Goal: Task Accomplishment & Management: Manage account settings

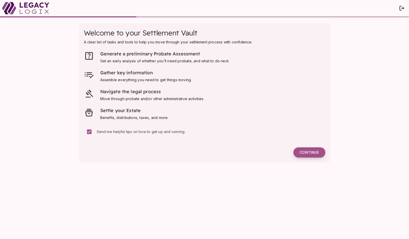
click at [308, 153] on span "Continue" at bounding box center [308, 152] width 19 height 5
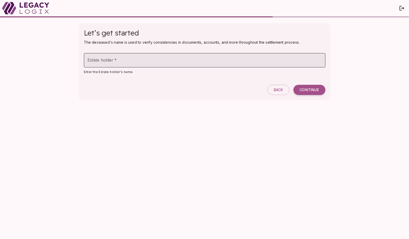
click at [202, 62] on input "Estate holder   *" at bounding box center [204, 60] width 241 height 14
type input "******"
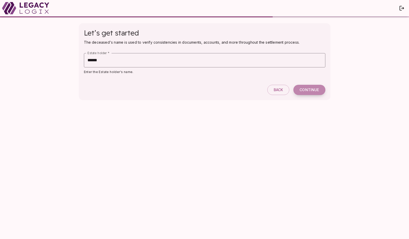
click at [311, 90] on span "Continue" at bounding box center [308, 90] width 19 height 5
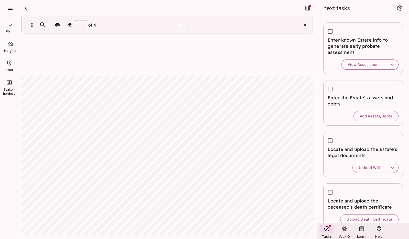
type input "*"
click at [26, 8] on icon "button" at bounding box center [26, 8] width 2 height 3
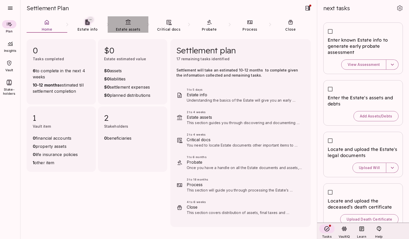
click at [128, 26] on link "Estate assets" at bounding box center [128, 25] width 41 height 18
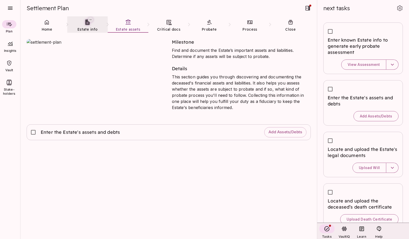
click at [96, 23] on link "Estate info" at bounding box center [87, 25] width 41 height 18
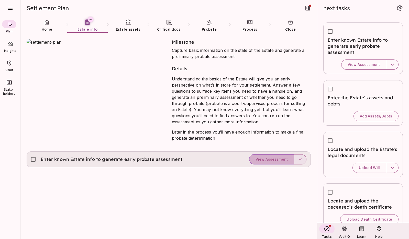
click at [274, 158] on span "View Assessment" at bounding box center [271, 159] width 32 height 5
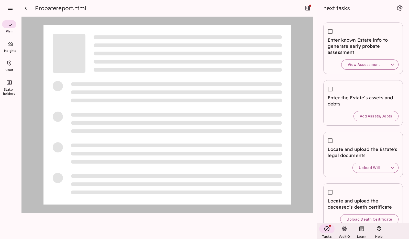
type input "*"
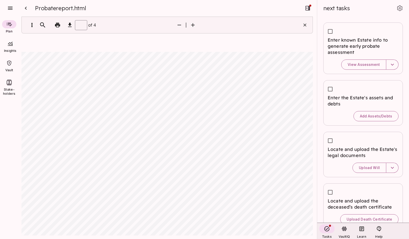
type input "*"
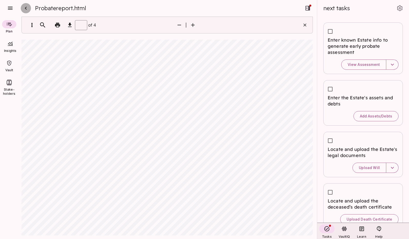
click at [25, 7] on icon "button" at bounding box center [26, 8] width 6 height 6
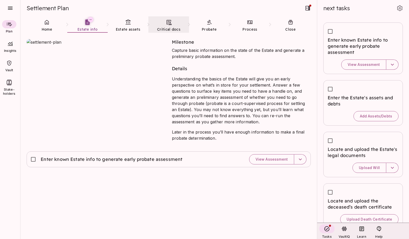
click at [166, 24] on icon at bounding box center [169, 22] width 6 height 6
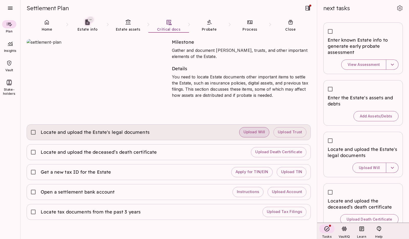
click at [250, 133] on span "Upload Will" at bounding box center [254, 132] width 22 height 5
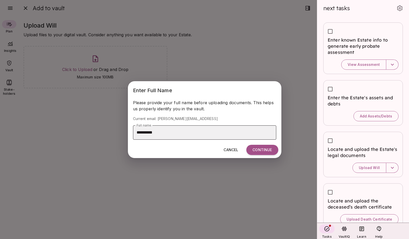
drag, startPoint x: 261, startPoint y: 149, endPoint x: 195, endPoint y: 129, distance: 69.5
click at [195, 129] on div "**********" at bounding box center [204, 119] width 153 height 77
click at [193, 132] on input "**********" at bounding box center [204, 132] width 143 height 14
type input "**********"
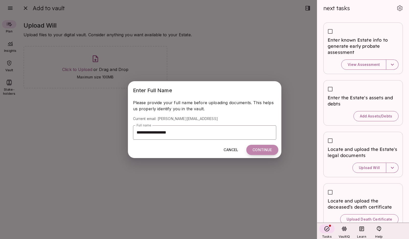
click at [264, 150] on button "Continue" at bounding box center [262, 150] width 32 height 10
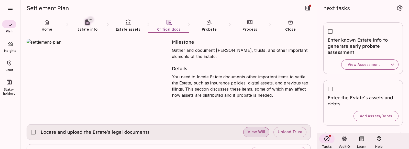
click at [258, 131] on span "View Will" at bounding box center [255, 132] width 17 height 5
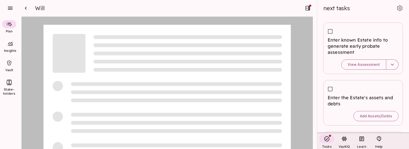
type input "*"
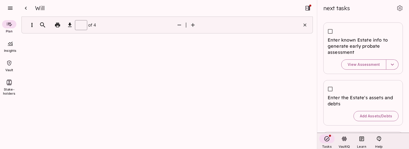
type input "*"
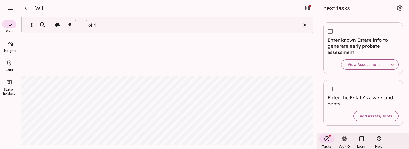
type input "*"
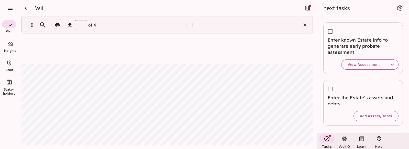
type input "*"
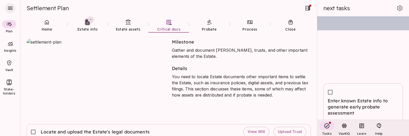
click at [8, 9] on icon "button" at bounding box center [10, 8] width 6 height 6
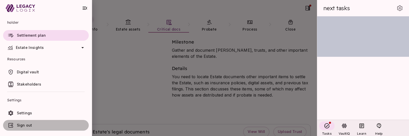
click at [27, 94] on link "Sign out" at bounding box center [46, 125] width 86 height 11
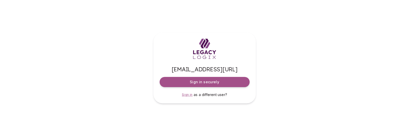
click at [186, 96] on span "Sign in" at bounding box center [187, 95] width 11 height 4
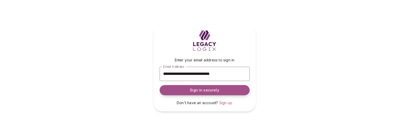
click at [198, 91] on span "Sign in securely" at bounding box center [204, 90] width 29 height 5
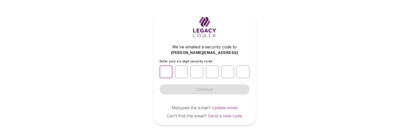
click at [168, 73] on input "number" at bounding box center [165, 72] width 13 height 13
type input "*"
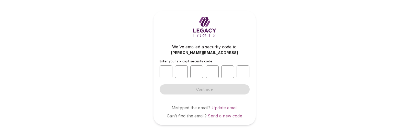
type input "*"
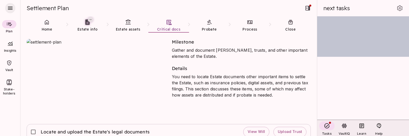
click at [9, 9] on icon "button" at bounding box center [10, 8] width 5 height 3
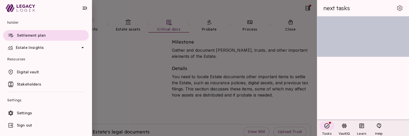
click at [23, 113] on span "Settings" at bounding box center [24, 113] width 15 height 4
